Goal: Task Accomplishment & Management: Use online tool/utility

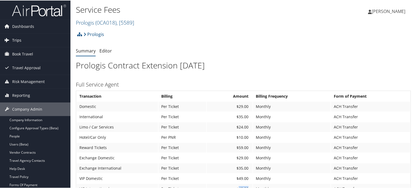
click at [30, 39] on link "Trips" at bounding box center [35, 40] width 70 height 14
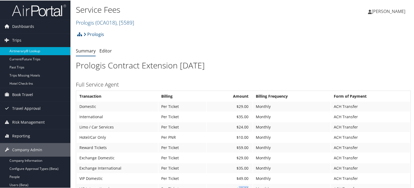
click at [37, 51] on link "Airtinerary® Lookup" at bounding box center [35, 51] width 70 height 8
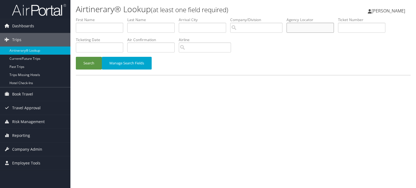
click at [309, 28] on input "text" at bounding box center [310, 28] width 47 height 10
paste input "DQC27G"
type input "DQC27G"
click at [82, 67] on button "Search" at bounding box center [89, 63] width 26 height 13
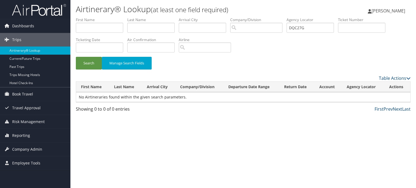
click at [74, 61] on div "Search Manage Search Fields" at bounding box center [243, 66] width 343 height 18
click at [89, 62] on button "Search" at bounding box center [89, 63] width 26 height 13
click at [79, 63] on button "Search" at bounding box center [89, 63] width 26 height 13
click at [80, 63] on button "Search" at bounding box center [89, 63] width 26 height 13
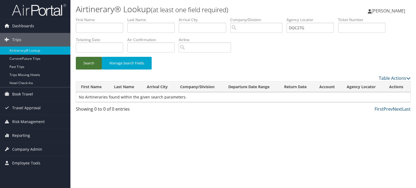
click at [80, 63] on button "Search" at bounding box center [89, 63] width 26 height 13
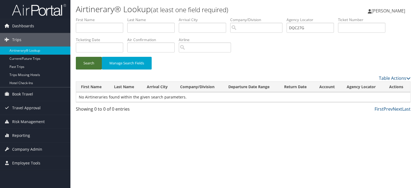
click at [80, 64] on button "Search" at bounding box center [89, 63] width 26 height 13
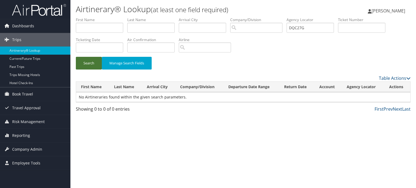
click at [80, 64] on button "Search" at bounding box center [89, 63] width 26 height 13
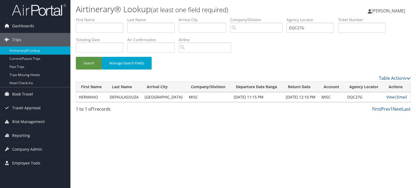
click at [403, 98] on link "Email" at bounding box center [402, 97] width 10 height 5
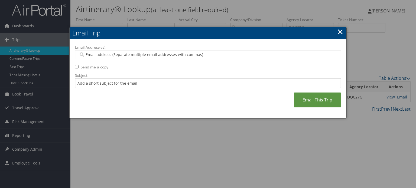
click at [142, 58] on div at bounding box center [208, 54] width 266 height 9
paste input "HSOUZA@PROLOGIS.COM"
type input "HSOUZA@PROLOGIS.COM"
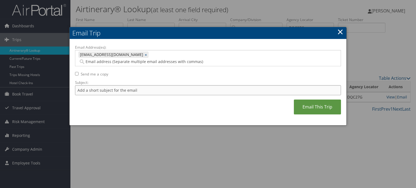
click at [122, 86] on input "Subject:" at bounding box center [208, 90] width 266 height 10
type input "American air flight confirmation October 14 - 19"
click at [322, 102] on link "Email This Trip" at bounding box center [317, 107] width 47 height 15
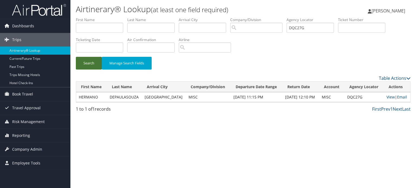
click at [86, 62] on button "Search" at bounding box center [89, 63] width 26 height 13
click at [389, 97] on link "View" at bounding box center [391, 97] width 8 height 5
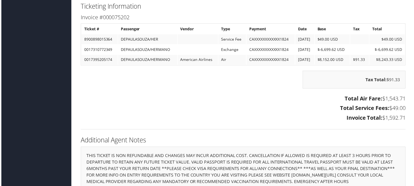
scroll to position [594, 0]
